Goal: Browse casually

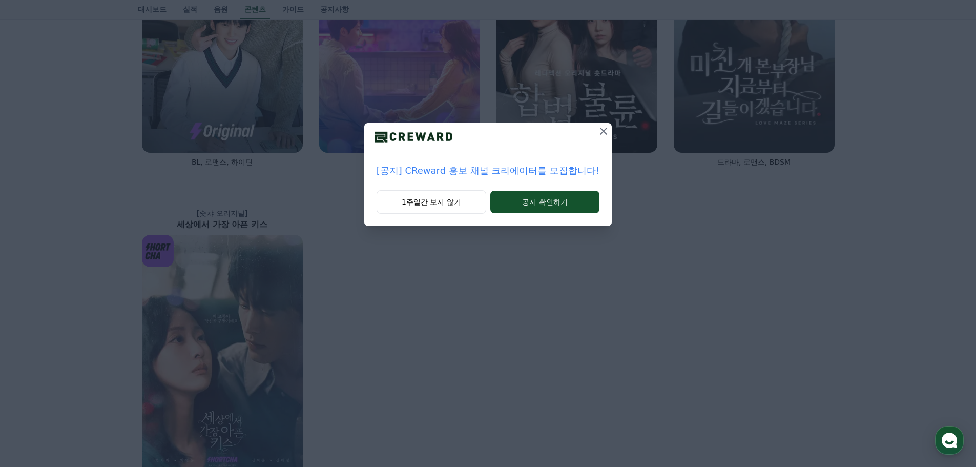
click at [600, 126] on icon at bounding box center [603, 131] width 12 height 12
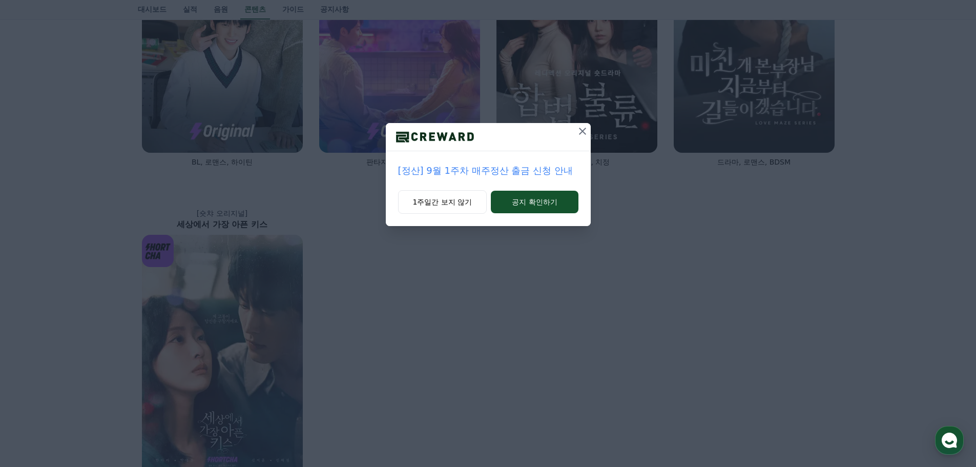
click at [566, 129] on div at bounding box center [488, 137] width 205 height 28
click at [577, 129] on icon at bounding box center [582, 131] width 12 height 12
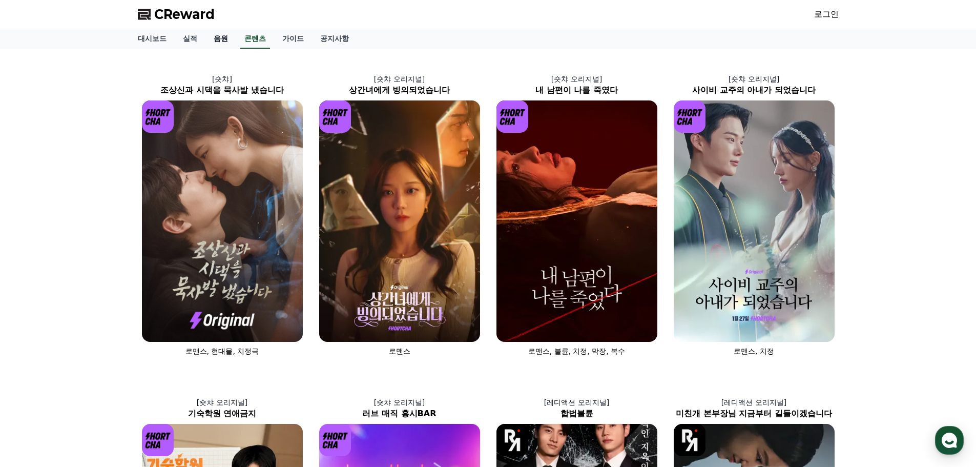
click at [218, 38] on link "음원" at bounding box center [220, 38] width 31 height 19
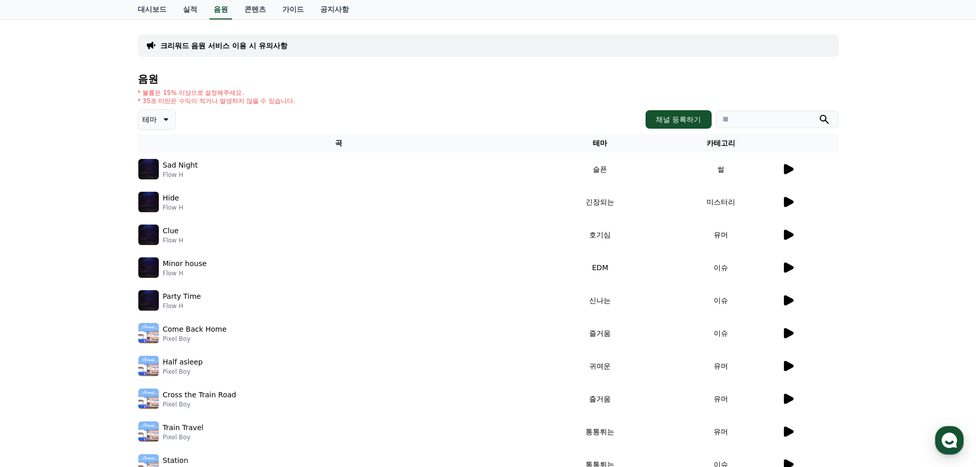
scroll to position [1, 0]
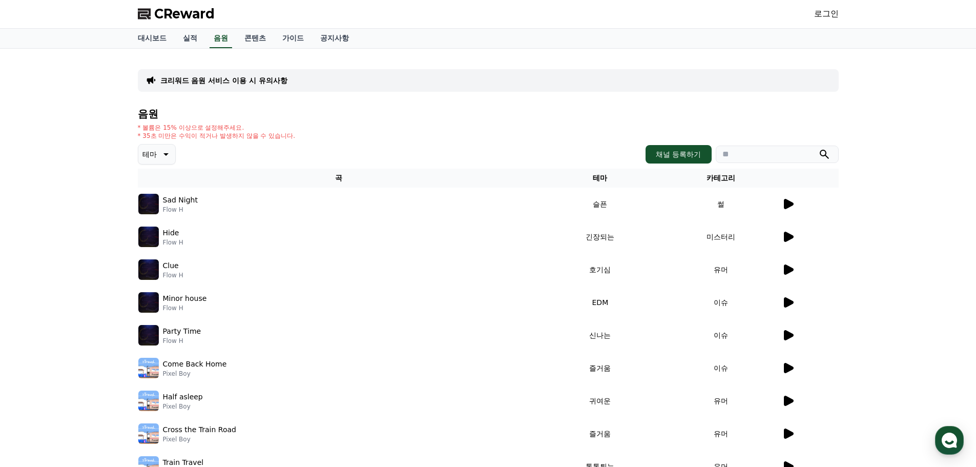
click at [786, 205] on icon at bounding box center [789, 204] width 10 height 10
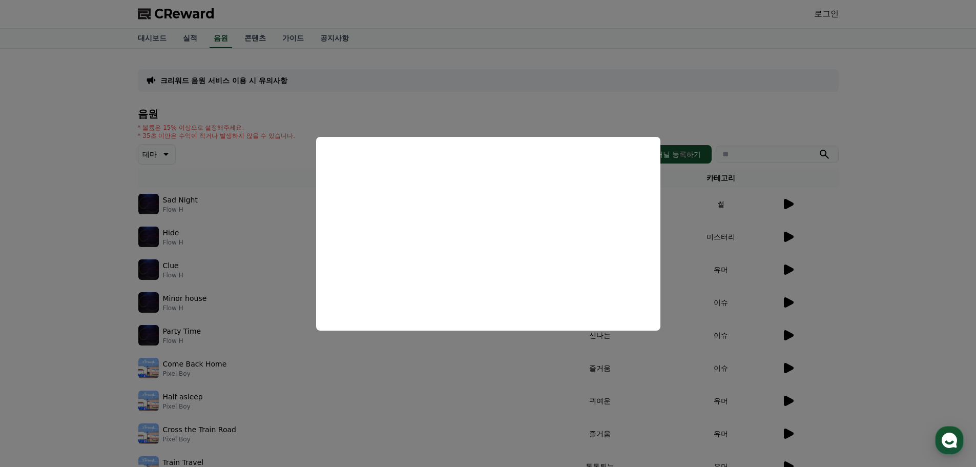
click at [852, 236] on button "close modal" at bounding box center [488, 233] width 976 height 467
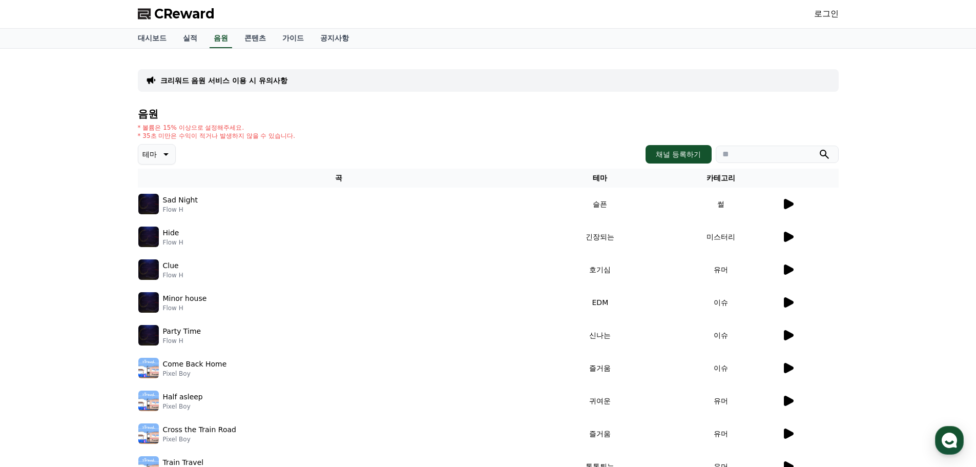
click at [792, 236] on icon at bounding box center [789, 237] width 10 height 10
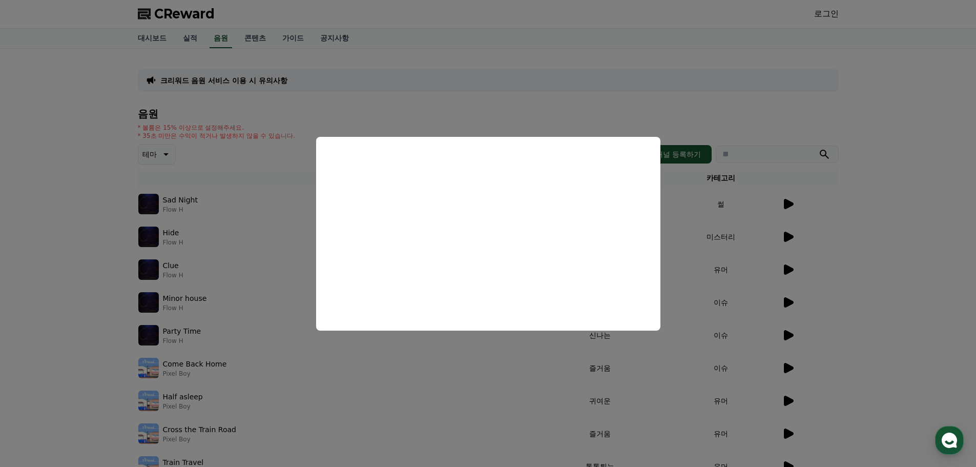
click at [824, 330] on button "close modal" at bounding box center [488, 233] width 976 height 467
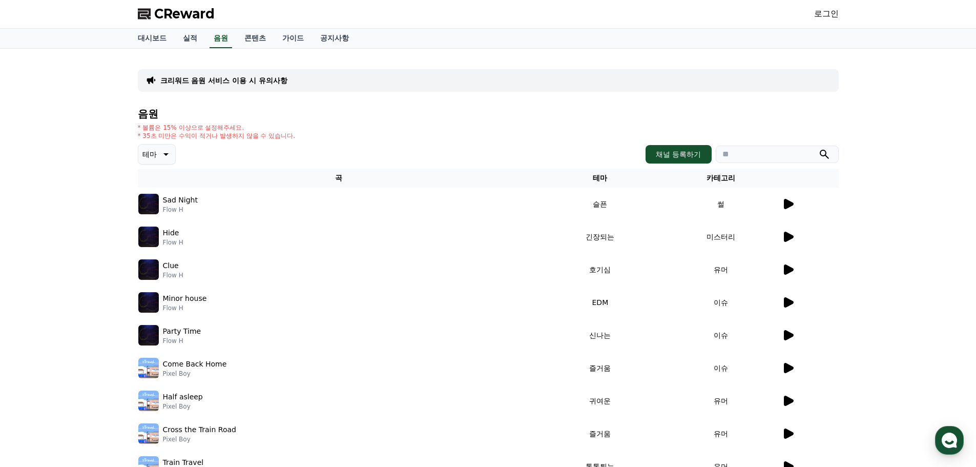
click at [784, 281] on td at bounding box center [809, 269] width 57 height 33
click at [789, 274] on icon at bounding box center [788, 269] width 12 height 12
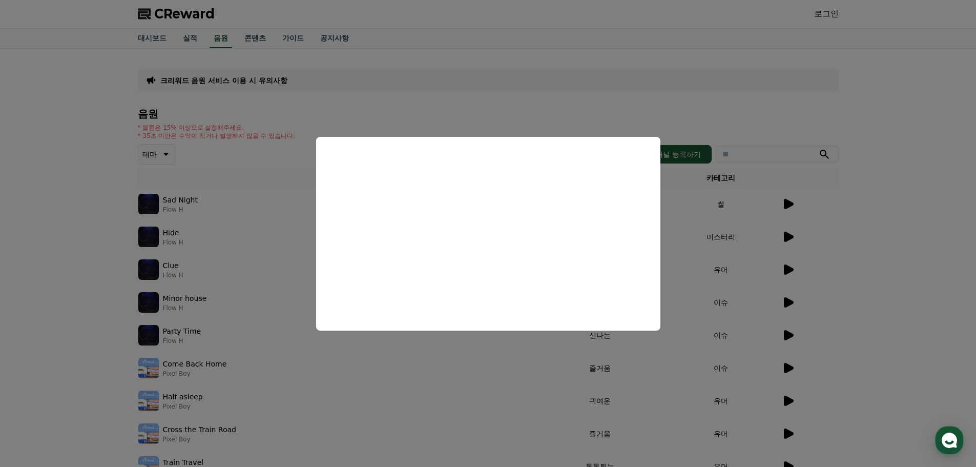
click at [862, 300] on button "close modal" at bounding box center [488, 233] width 976 height 467
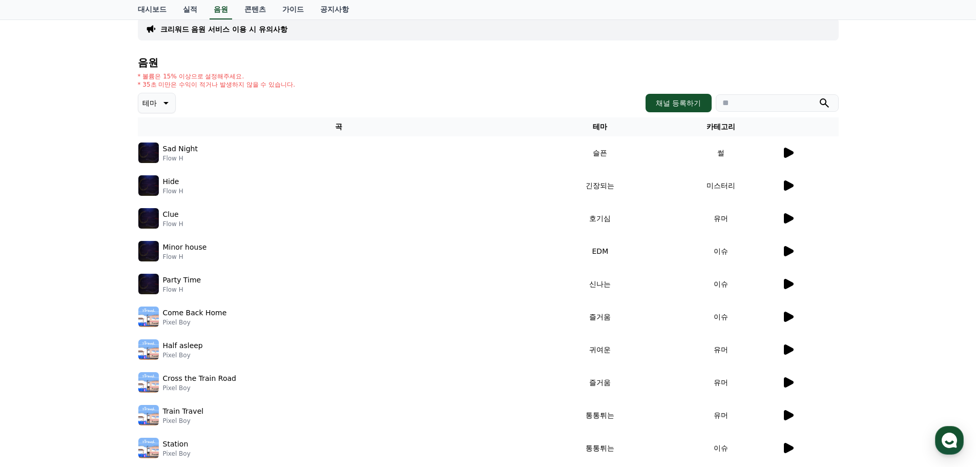
click at [793, 352] on icon at bounding box center [788, 349] width 12 height 12
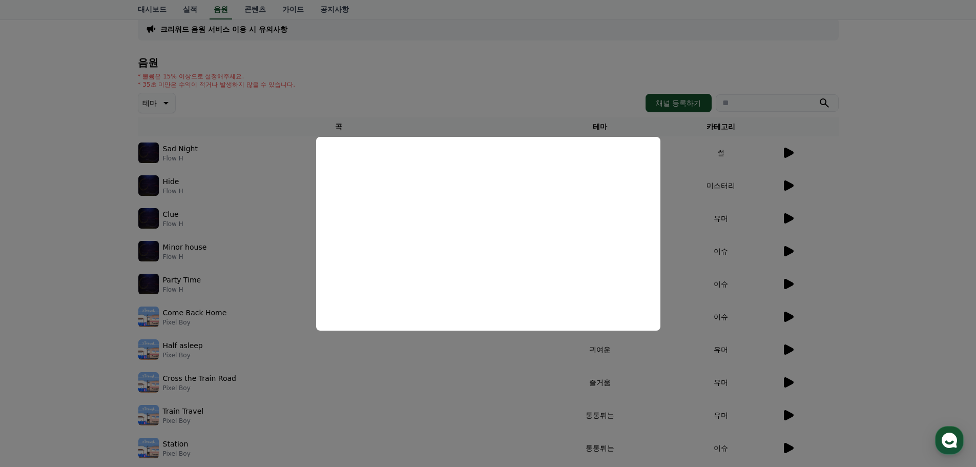
click at [799, 378] on button "close modal" at bounding box center [488, 233] width 976 height 467
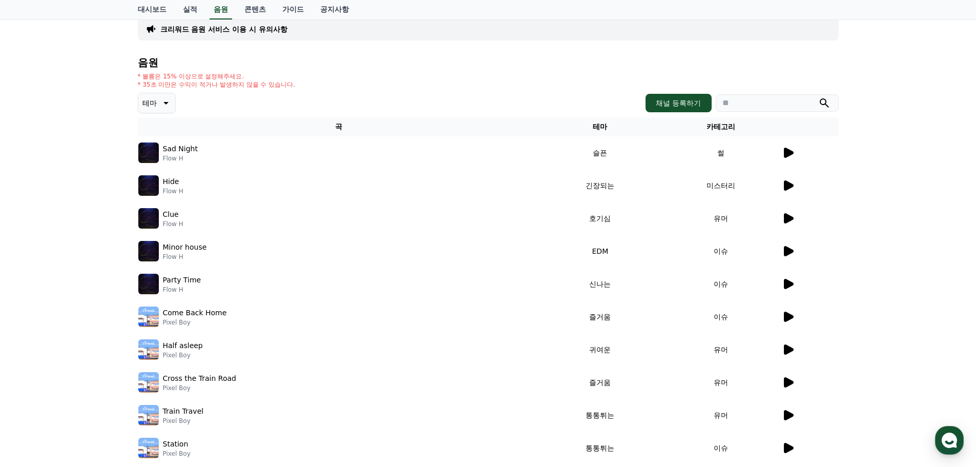
click at [790, 382] on icon at bounding box center [789, 382] width 10 height 10
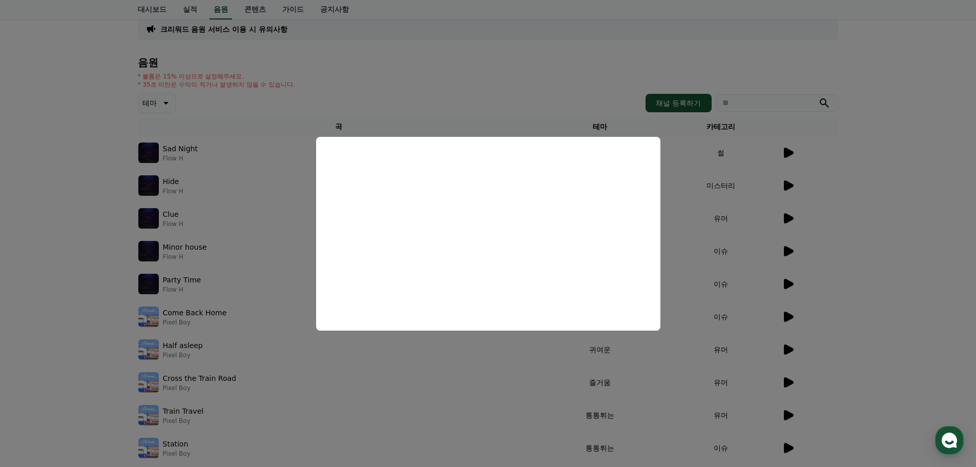
click at [876, 389] on button "close modal" at bounding box center [488, 233] width 976 height 467
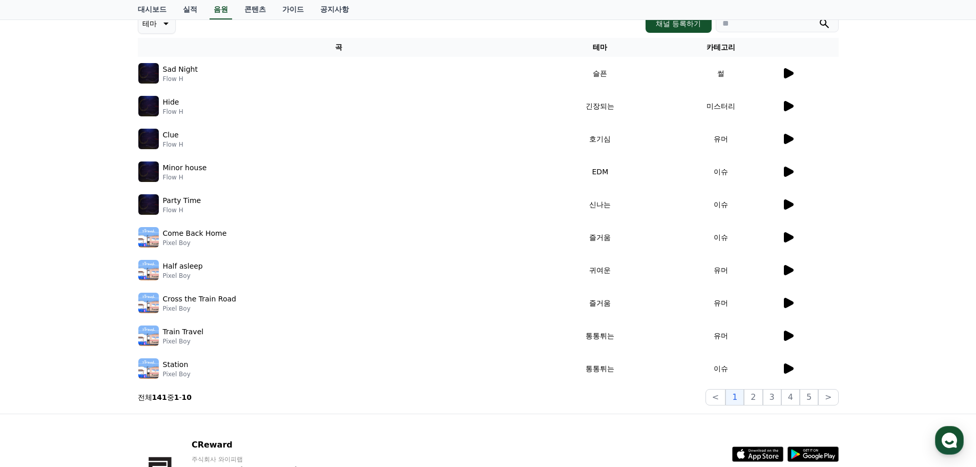
scroll to position [154, 0]
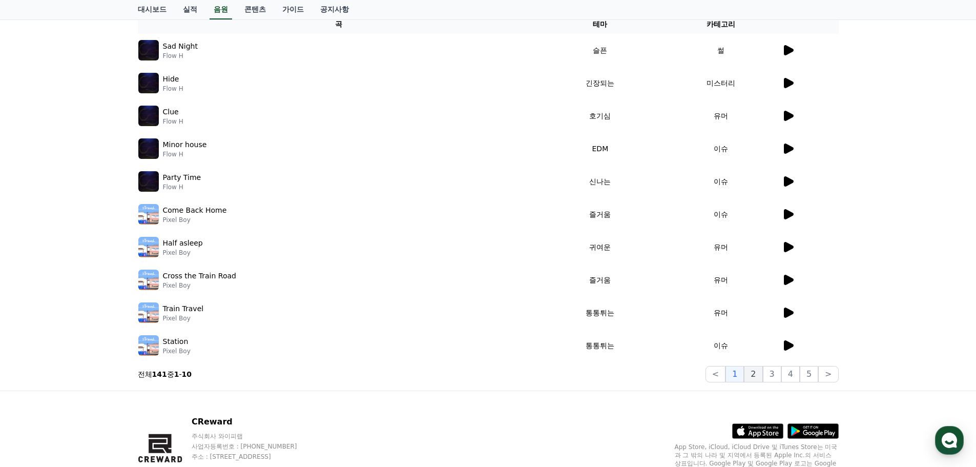
click at [759, 375] on button "2" at bounding box center [753, 374] width 18 height 16
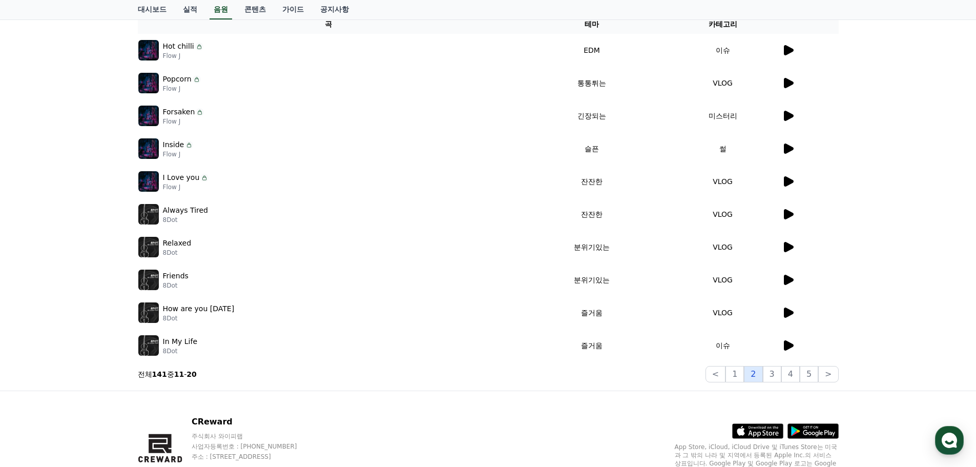
scroll to position [52, 0]
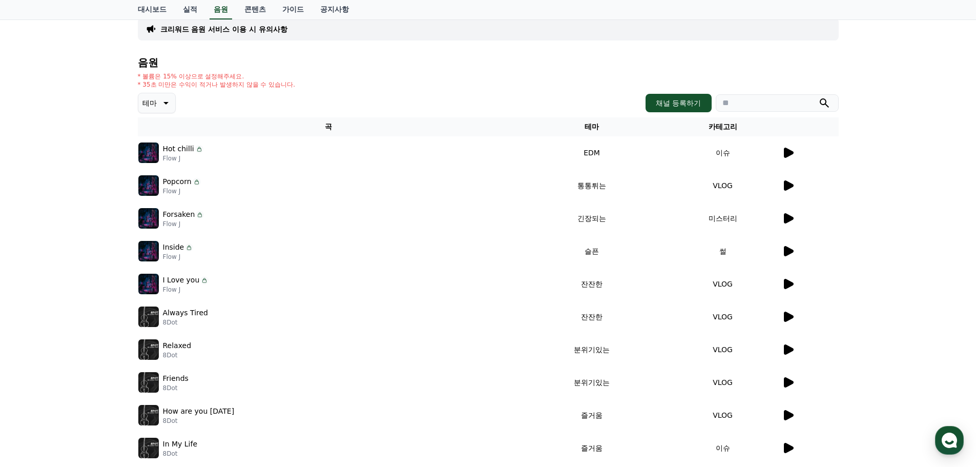
click at [785, 144] on td at bounding box center [809, 152] width 57 height 33
click at [785, 154] on icon at bounding box center [789, 153] width 10 height 10
